Goal: Task Accomplishment & Management: Use online tool/utility

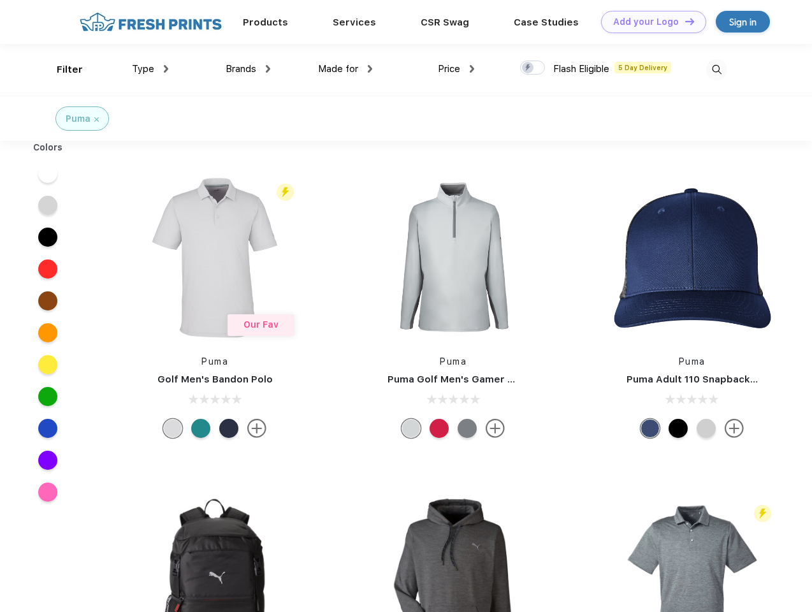
click at [649, 22] on link "Add your Logo Design Tool" at bounding box center [653, 22] width 105 height 22
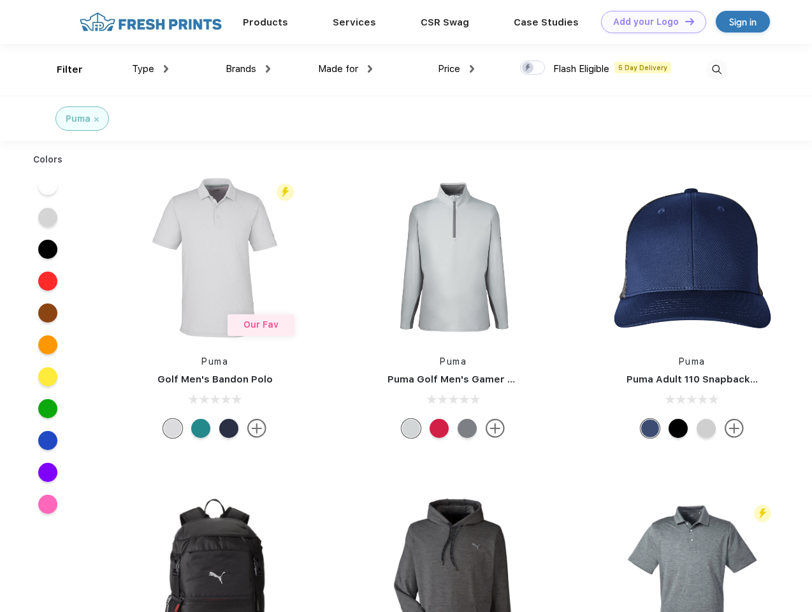
click at [0, 0] on div "Design Tool" at bounding box center [0, 0] width 0 height 0
click at [684, 21] on link "Add your Logo Design Tool" at bounding box center [653, 22] width 105 height 22
click at [61, 69] on div "Filter" at bounding box center [70, 69] width 26 height 15
click at [150, 69] on span "Type" at bounding box center [143, 68] width 22 height 11
click at [248, 69] on span "Brands" at bounding box center [241, 68] width 31 height 11
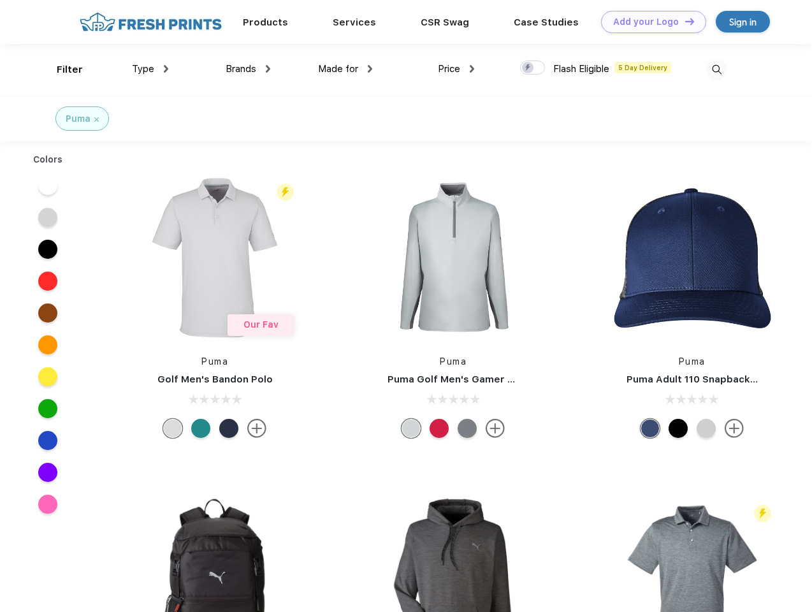
click at [346, 69] on span "Made for" at bounding box center [338, 68] width 40 height 11
click at [456, 69] on span "Price" at bounding box center [449, 68] width 22 height 11
click at [533, 68] on div at bounding box center [532, 68] width 25 height 14
click at [528, 68] on input "checkbox" at bounding box center [524, 64] width 8 height 8
click at [717, 69] on img at bounding box center [716, 69] width 21 height 21
